Goal: Transaction & Acquisition: Purchase product/service

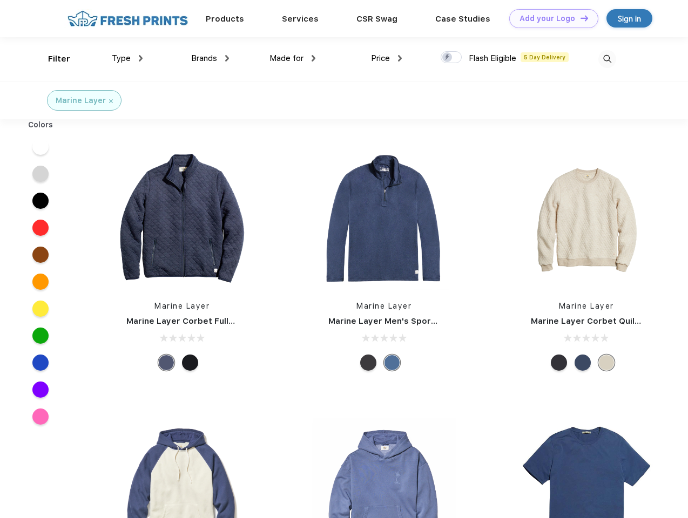
click at [550, 18] on link "Add your Logo Design Tool" at bounding box center [553, 18] width 89 height 19
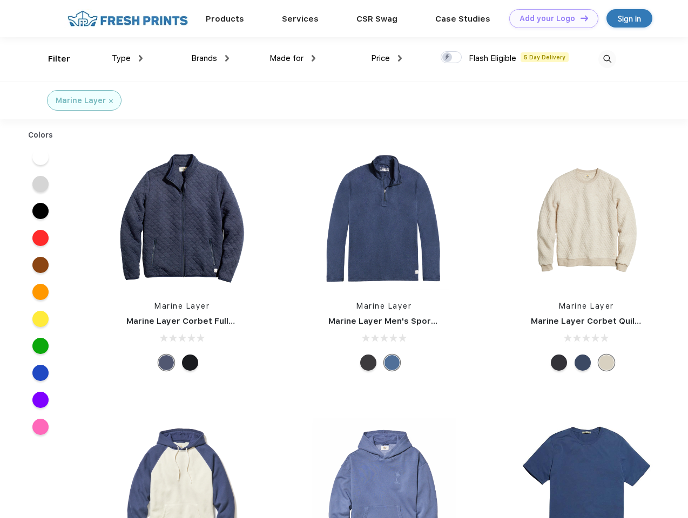
click at [0, 0] on div "Design Tool" at bounding box center [0, 0] width 0 height 0
click at [579, 18] on link "Add your Logo Design Tool" at bounding box center [553, 18] width 89 height 19
click at [52, 59] on div "Filter" at bounding box center [59, 59] width 22 height 12
click at [127, 58] on span "Type" at bounding box center [121, 58] width 19 height 10
click at [210, 58] on span "Brands" at bounding box center [204, 58] width 26 height 10
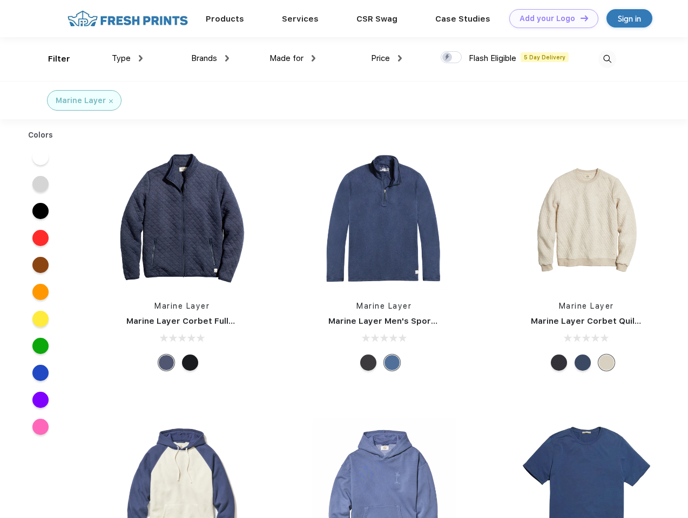
click at [293, 58] on span "Made for" at bounding box center [286, 58] width 34 height 10
click at [387, 58] on span "Price" at bounding box center [380, 58] width 19 height 10
click at [451, 58] on div at bounding box center [451, 57] width 21 height 12
click at [448, 58] on input "checkbox" at bounding box center [444, 54] width 7 height 7
click at [607, 59] on img at bounding box center [607, 59] width 18 height 18
